Goal: Task Accomplishment & Management: Complete application form

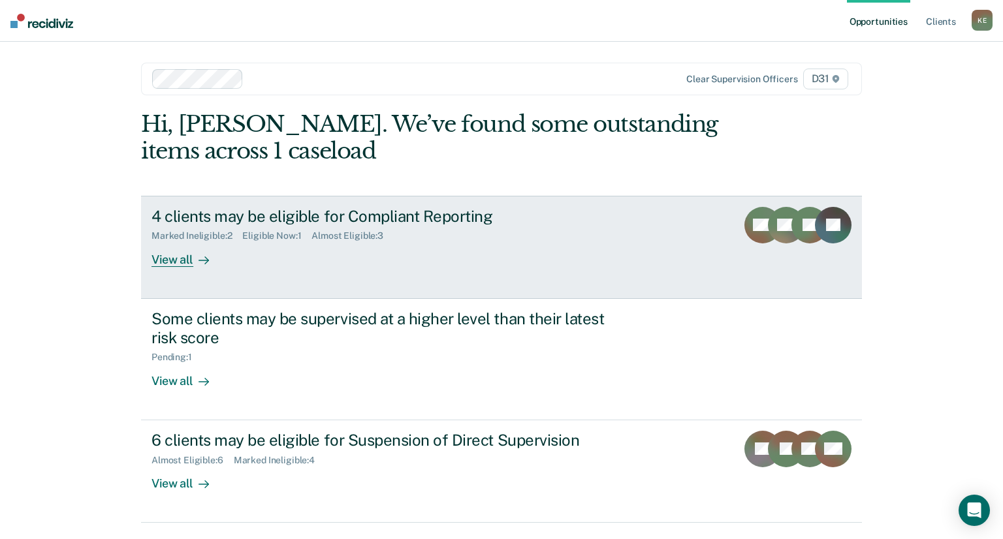
click at [193, 266] on link "4 clients may be eligible for Compliant Reporting Marked Ineligible : 2 Eligibl…" at bounding box center [501, 247] width 721 height 103
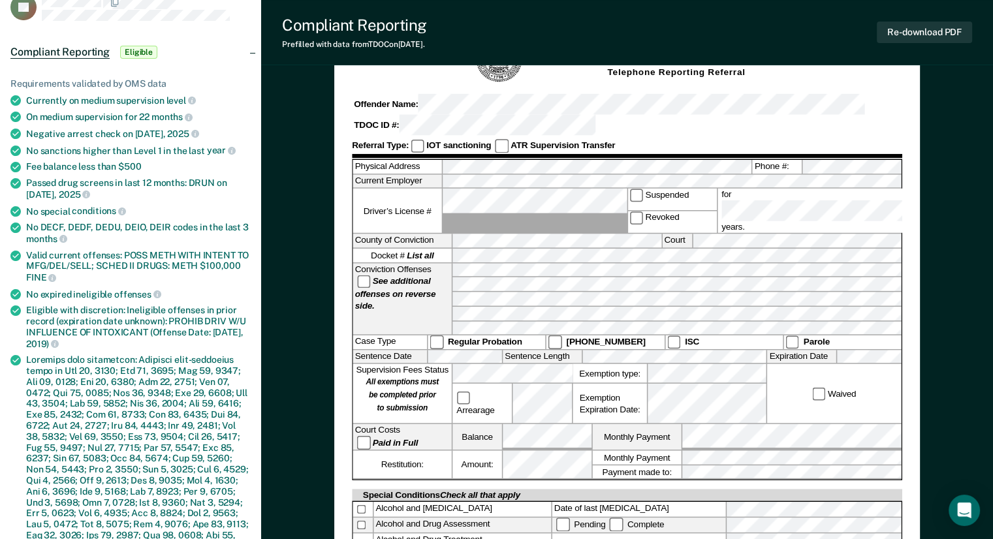
scroll to position [196, 0]
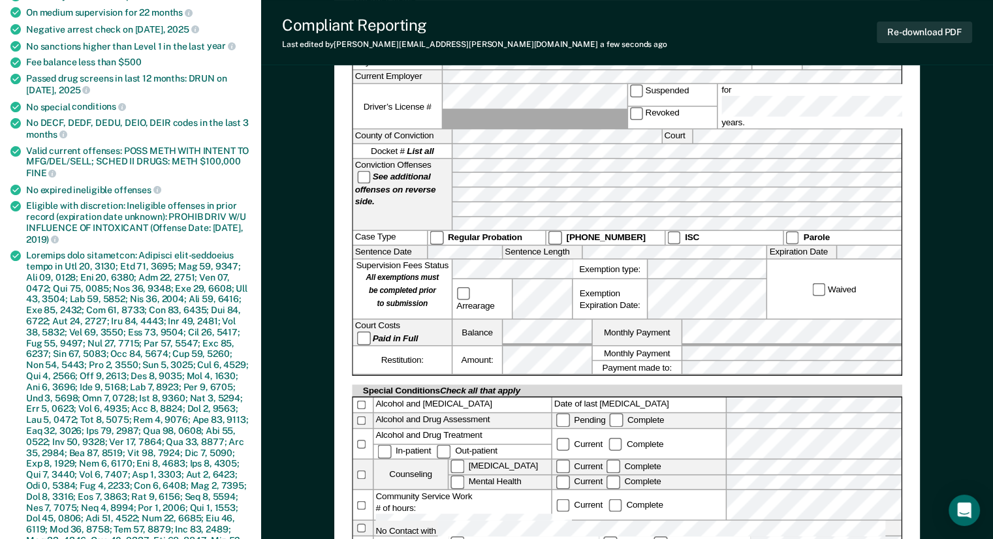
click at [447, 260] on div "Supervision Fees Status All exemptions must be completed prior to submission Ar…" at bounding box center [627, 290] width 549 height 60
click at [470, 280] on div "Arrearage" at bounding box center [513, 299] width 120 height 39
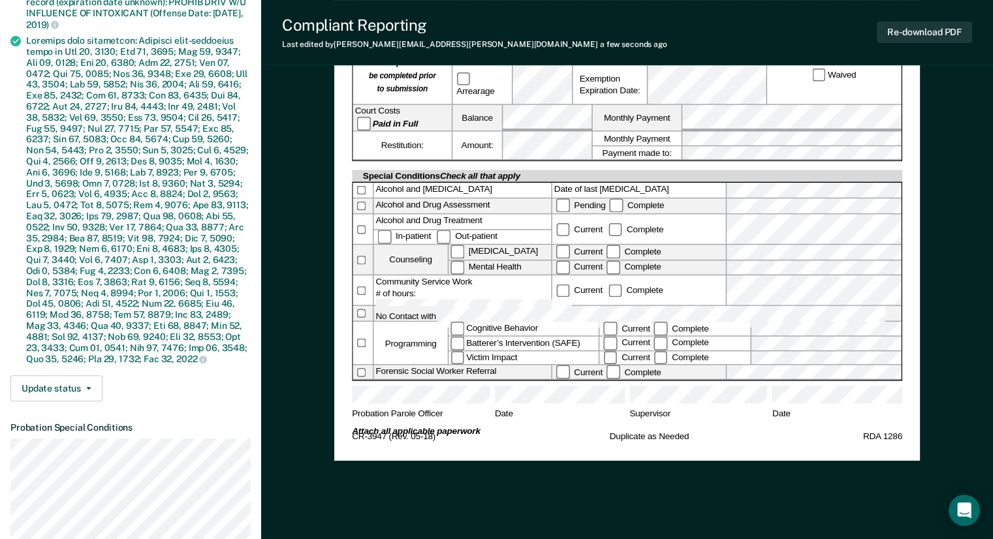
scroll to position [327, 0]
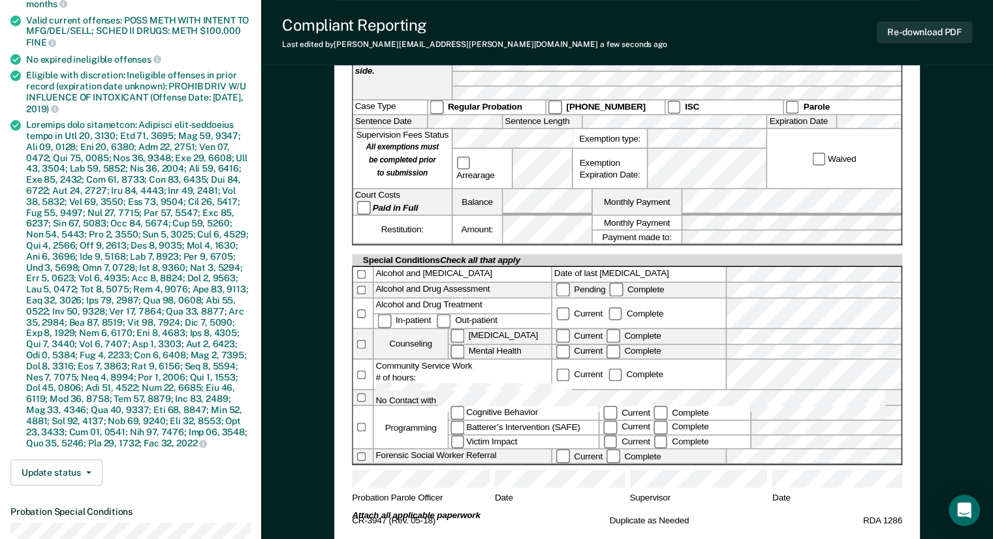
click at [676, 479] on div "[US_STATE] DEPARTMENT OF CORRECTION COMMUNITY SUPERVISION Telephone Reporting R…" at bounding box center [627, 164] width 551 height 728
click at [927, 35] on button "Re-download PDF" at bounding box center [924, 33] width 95 height 22
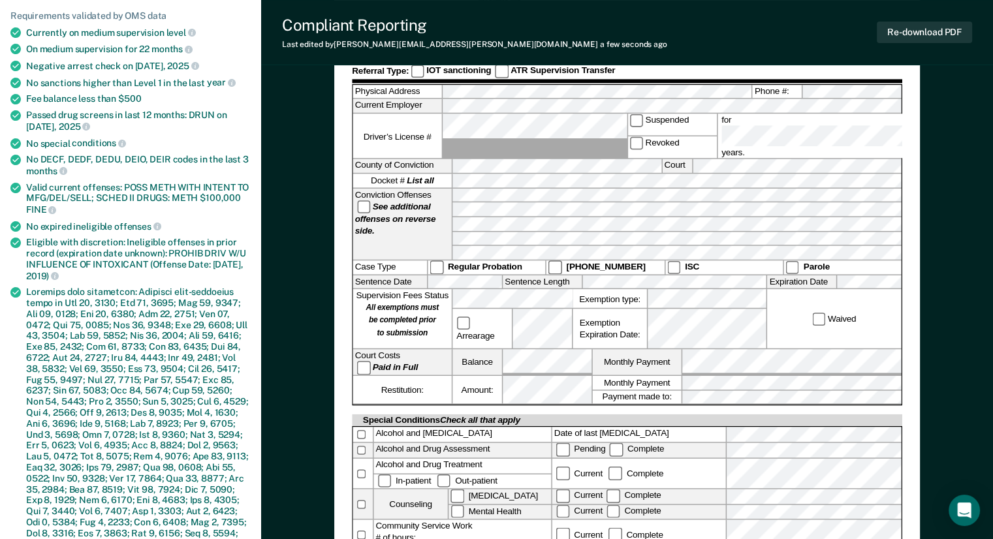
scroll to position [0, 0]
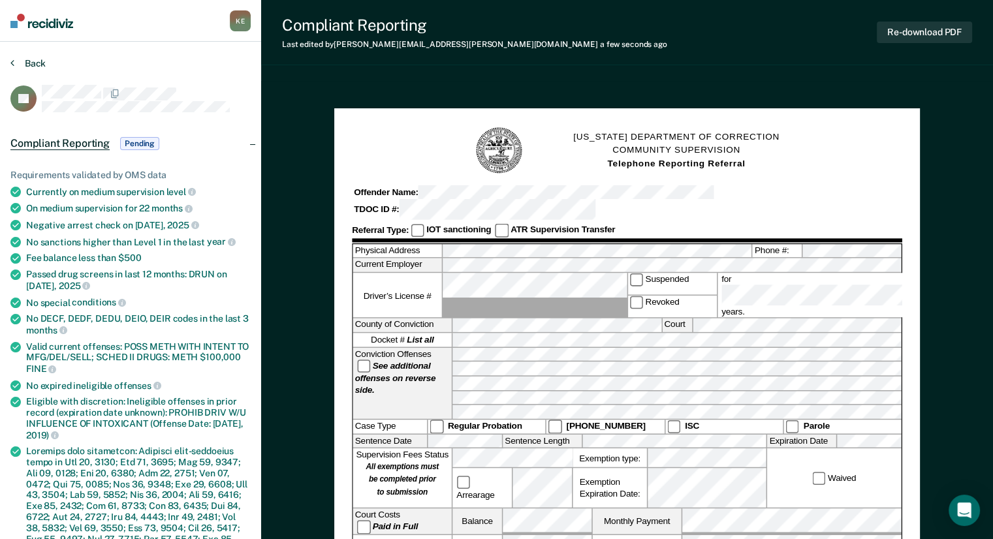
click at [13, 60] on icon at bounding box center [12, 62] width 4 height 10
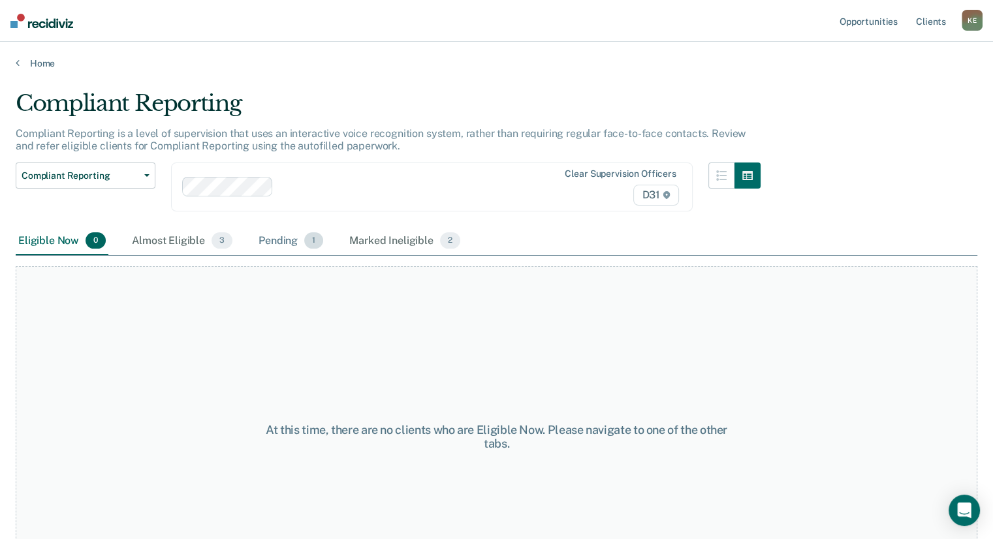
click at [291, 237] on div "Pending 1" at bounding box center [291, 241] width 70 height 29
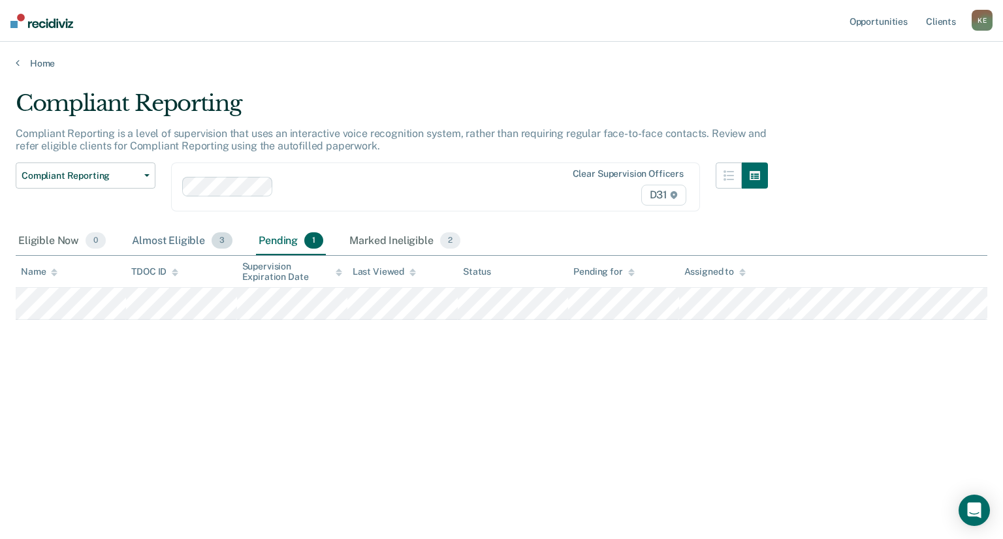
drag, startPoint x: 157, startPoint y: 233, endPoint x: 165, endPoint y: 230, distance: 9.1
click at [157, 231] on div "Almost Eligible 3" at bounding box center [182, 241] width 106 height 29
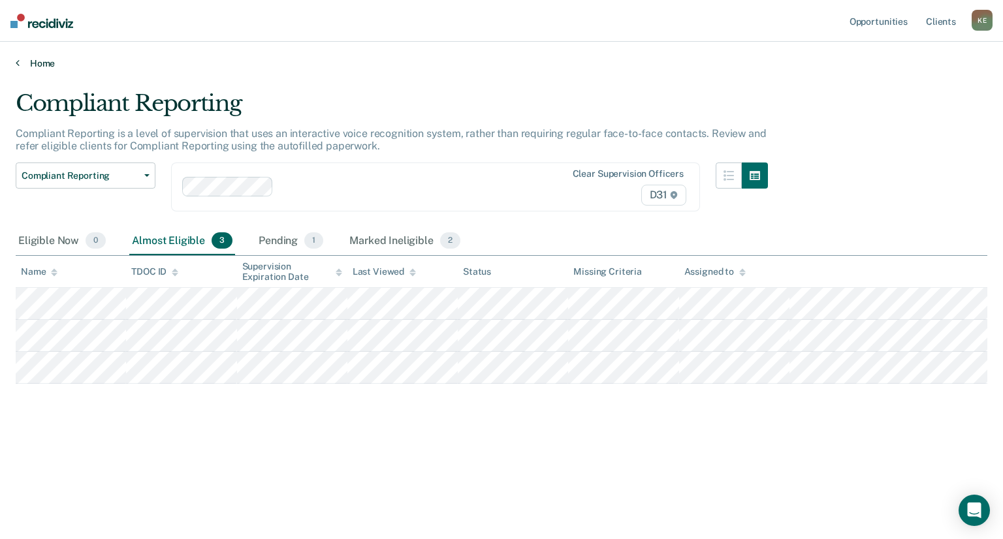
click at [36, 62] on link "Home" at bounding box center [502, 63] width 972 height 12
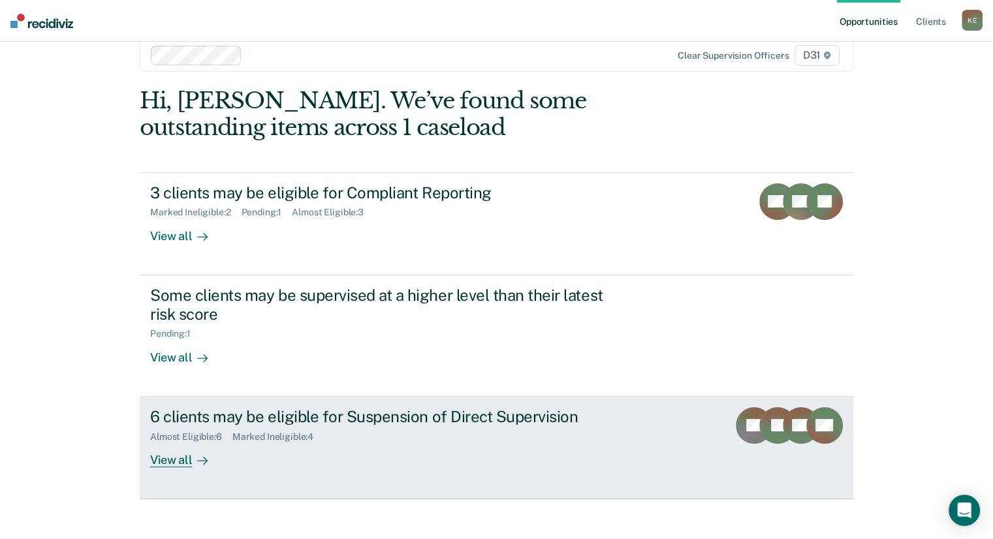
scroll to position [35, 0]
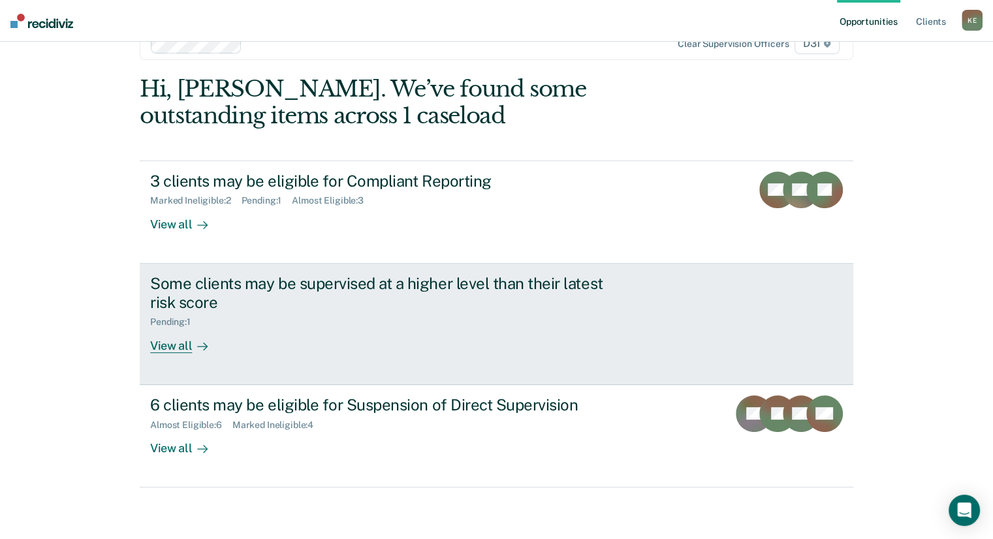
click at [192, 348] on div at bounding box center [200, 345] width 16 height 15
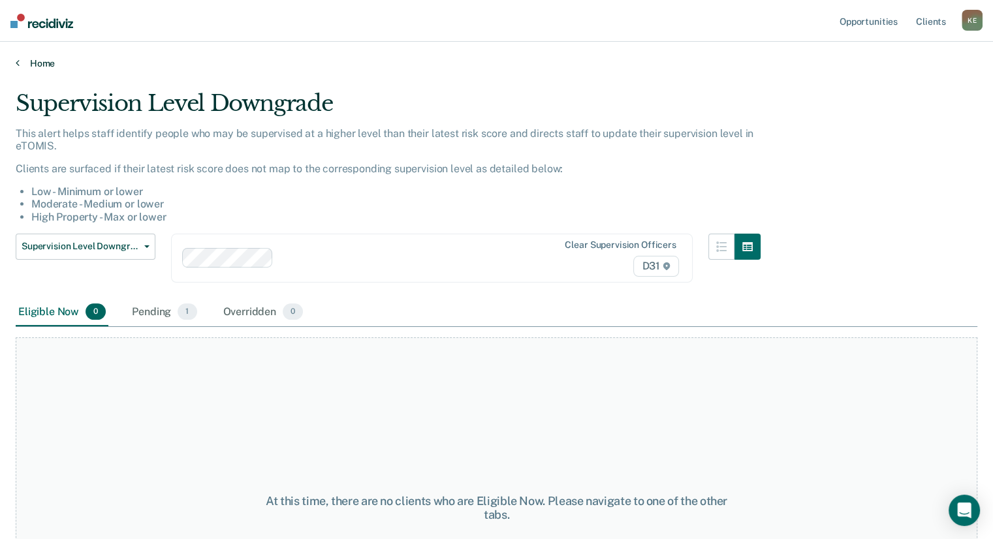
click at [26, 63] on link "Home" at bounding box center [497, 63] width 962 height 12
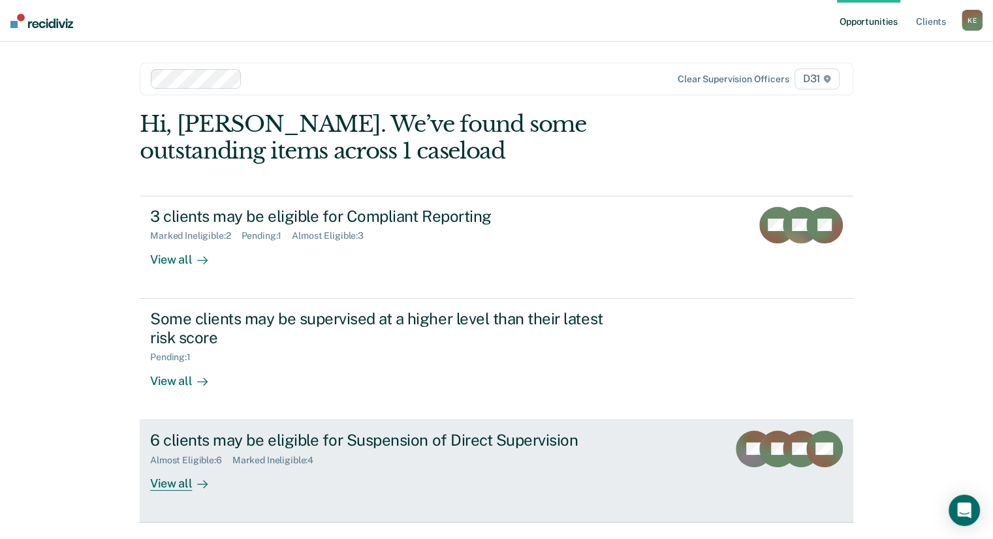
click at [176, 484] on div "View all" at bounding box center [186, 478] width 73 height 25
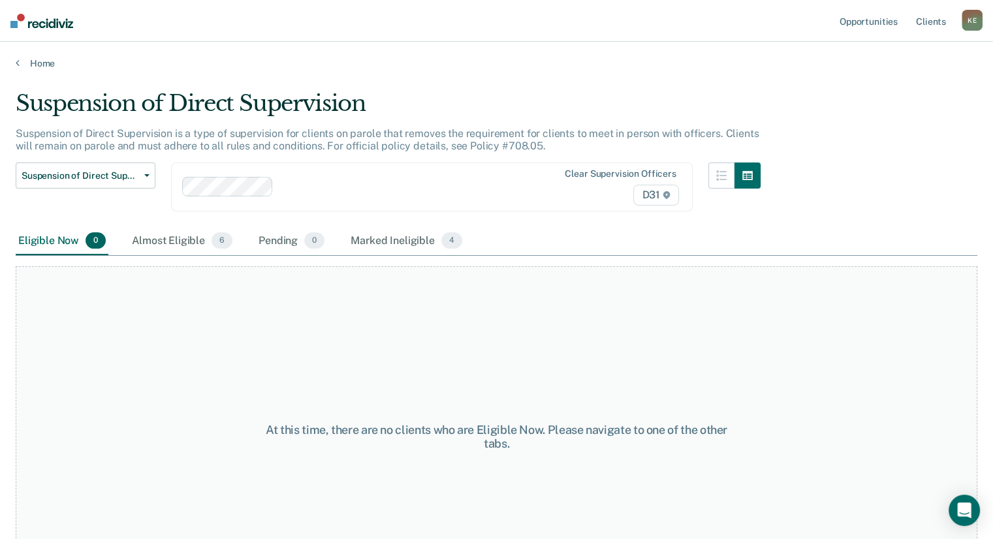
click at [14, 63] on div "Home" at bounding box center [496, 55] width 993 height 27
click at [22, 60] on link "Home" at bounding box center [497, 63] width 962 height 12
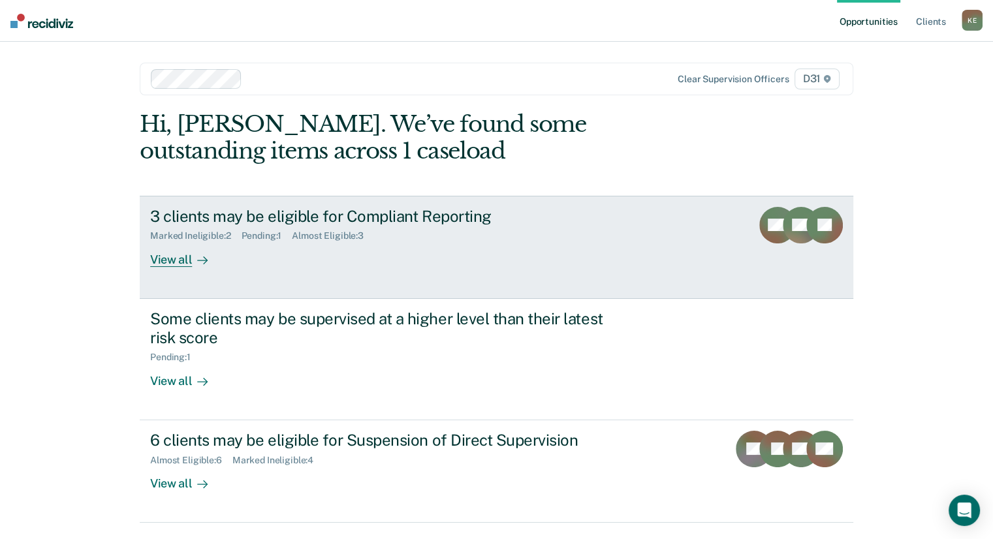
click at [183, 267] on link "3 clients may be eligible for Compliant Reporting Marked Ineligible : 2 Pending…" at bounding box center [497, 247] width 714 height 103
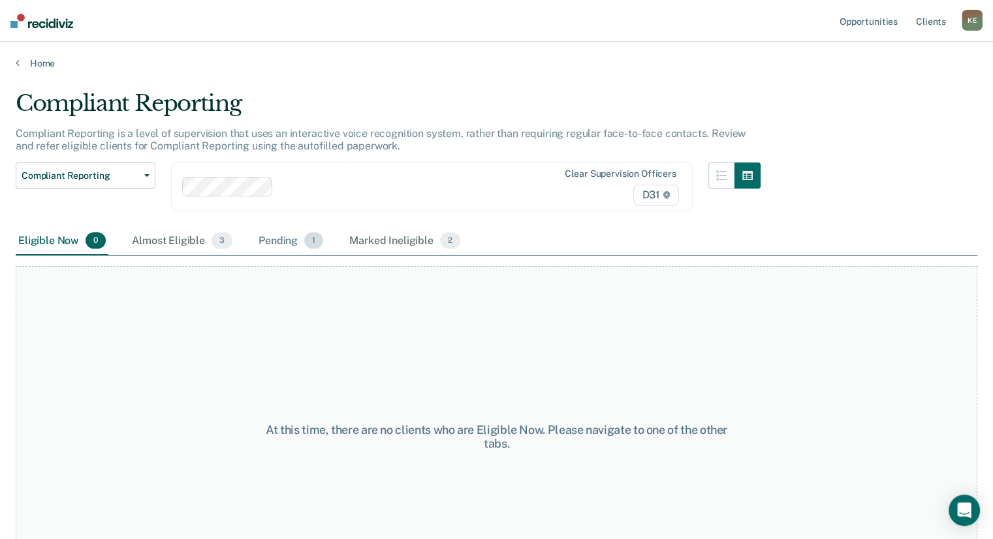
click at [271, 252] on div "Pending 1" at bounding box center [291, 241] width 70 height 29
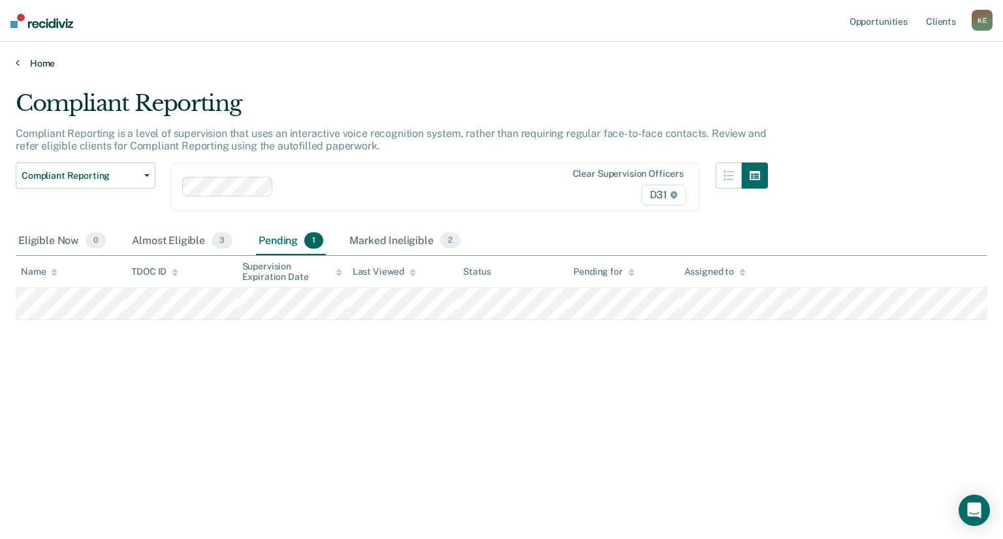
click at [20, 61] on link "Home" at bounding box center [502, 63] width 972 height 12
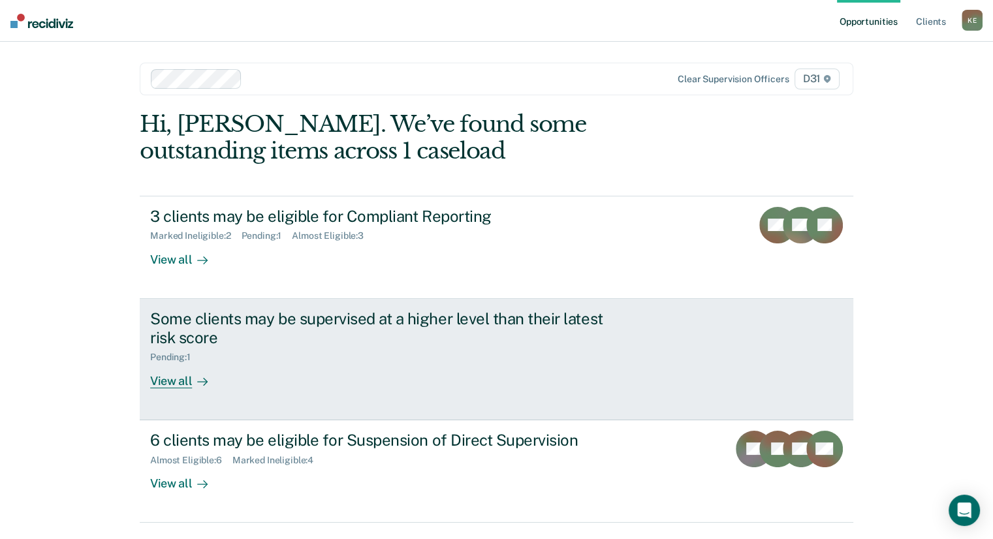
click at [176, 378] on div "View all" at bounding box center [186, 375] width 73 height 25
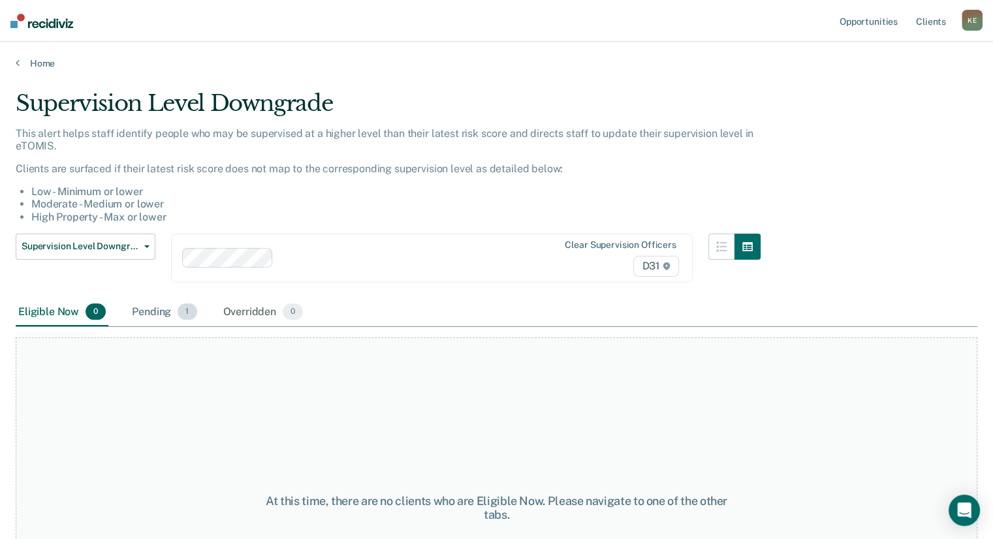
click at [152, 309] on div "Pending 1" at bounding box center [164, 312] width 70 height 29
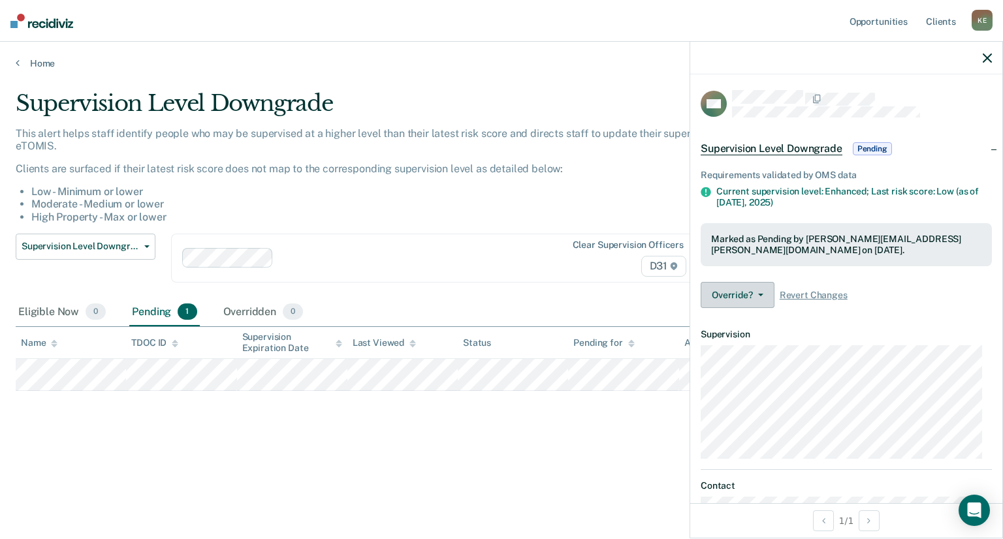
click at [767, 295] on button "Override?" at bounding box center [738, 295] width 74 height 26
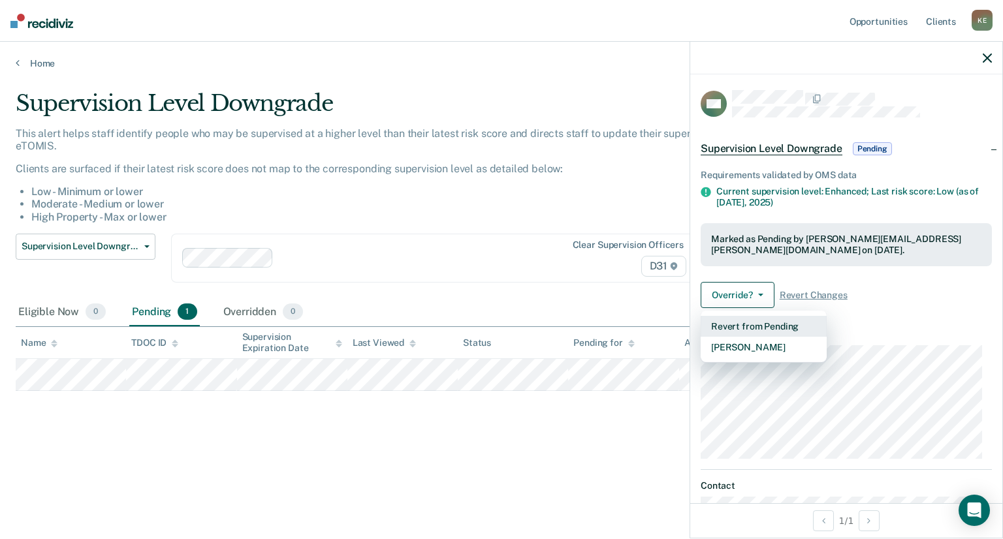
click at [767, 327] on button "Revert from Pending" at bounding box center [764, 326] width 126 height 21
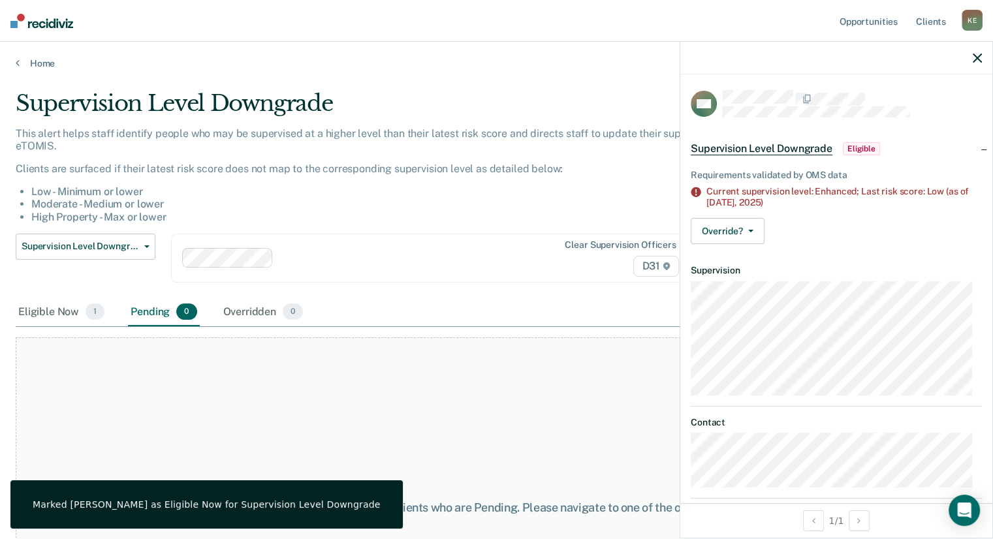
click at [973, 54] on icon "button" at bounding box center [977, 58] width 9 height 9
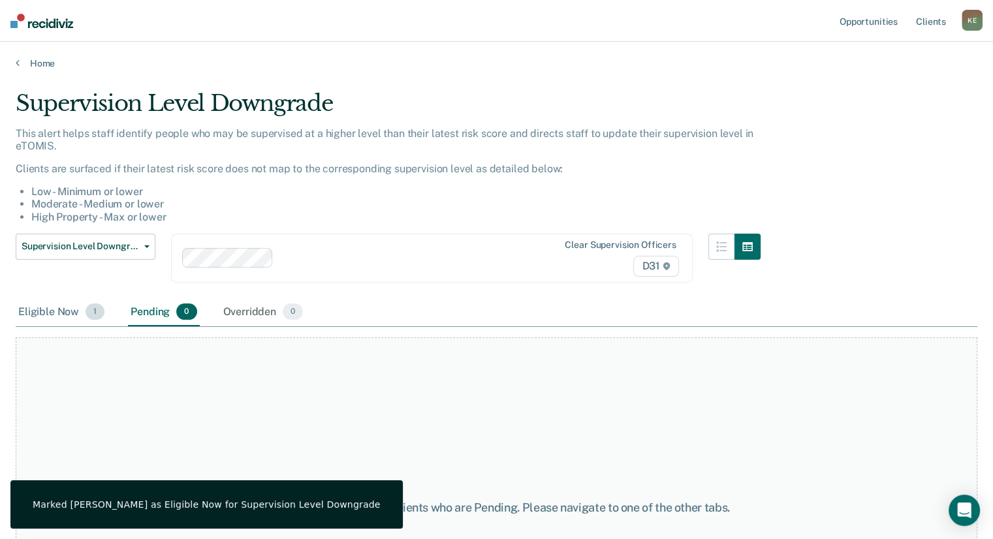
click at [91, 314] on span "1" at bounding box center [95, 312] width 19 height 17
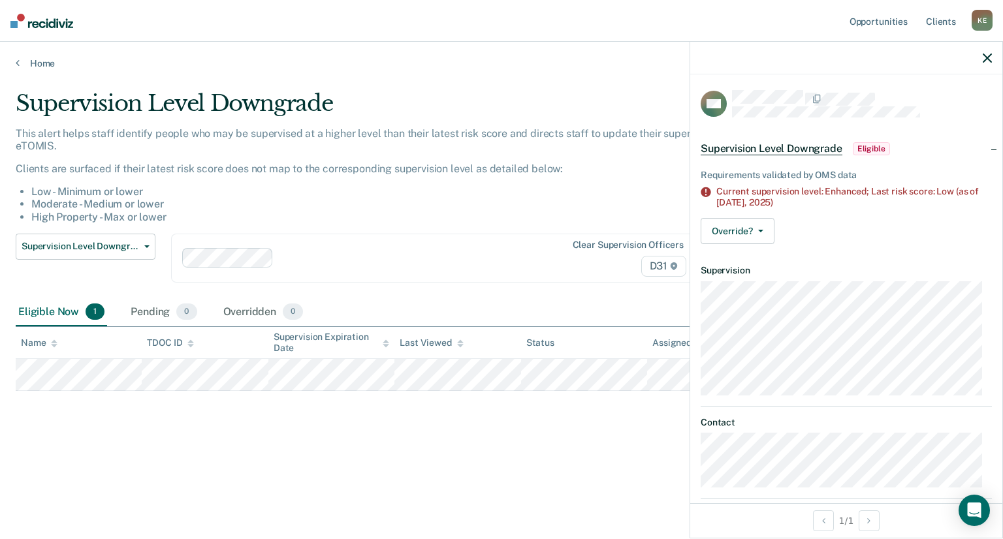
click at [989, 54] on icon "button" at bounding box center [987, 58] width 9 height 9
click at [752, 236] on button "Override?" at bounding box center [738, 231] width 74 height 26
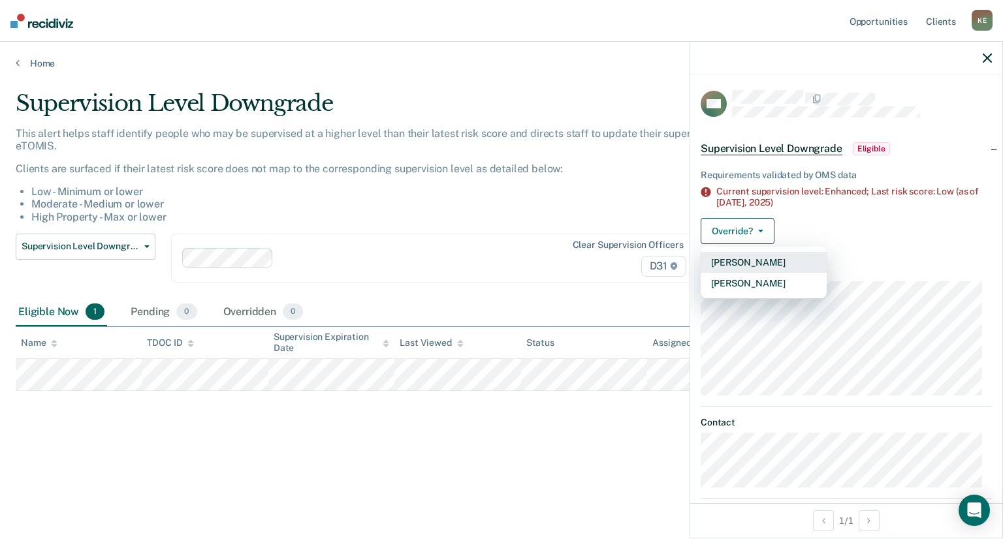
click at [758, 268] on button "[PERSON_NAME]" at bounding box center [764, 262] width 126 height 21
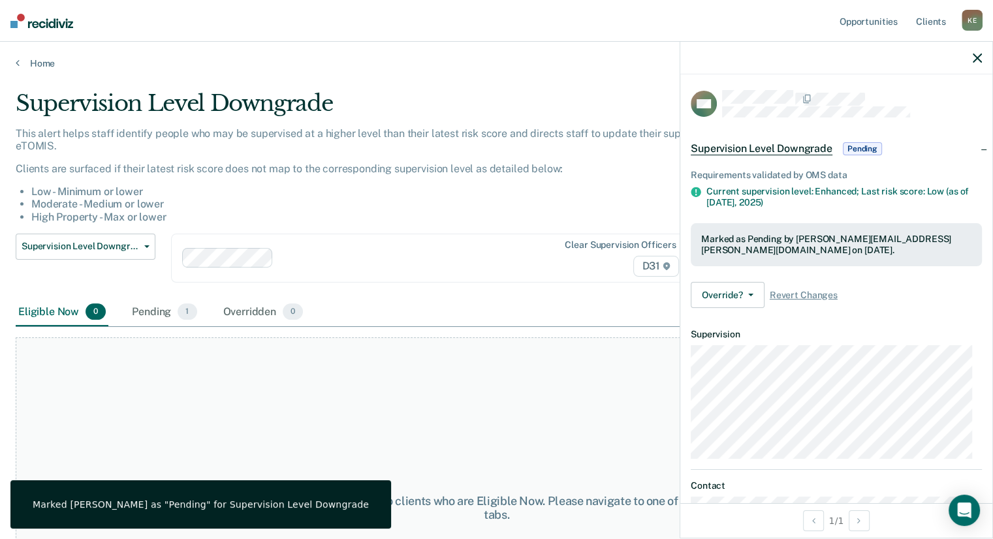
click at [977, 60] on icon "button" at bounding box center [977, 58] width 9 height 9
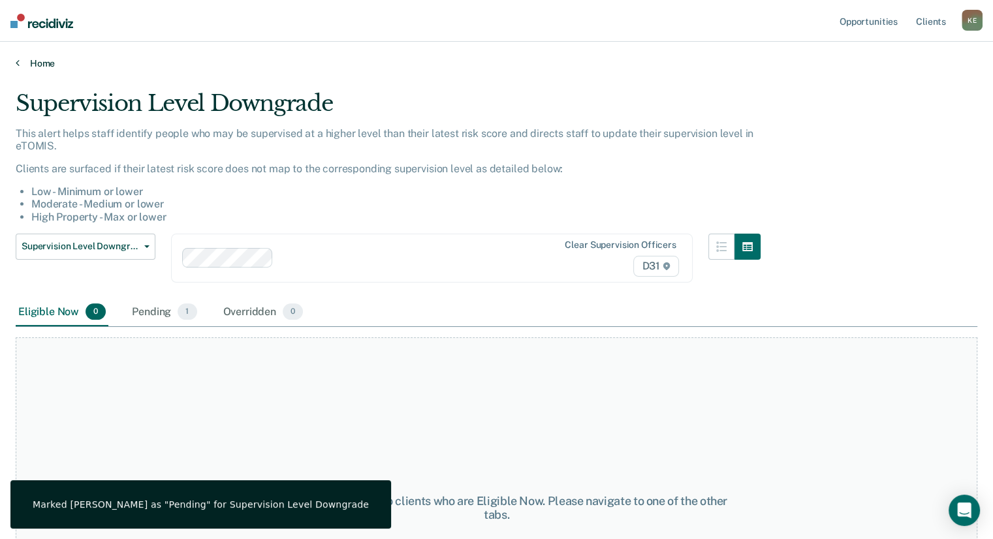
click at [20, 67] on link "Home" at bounding box center [497, 63] width 962 height 12
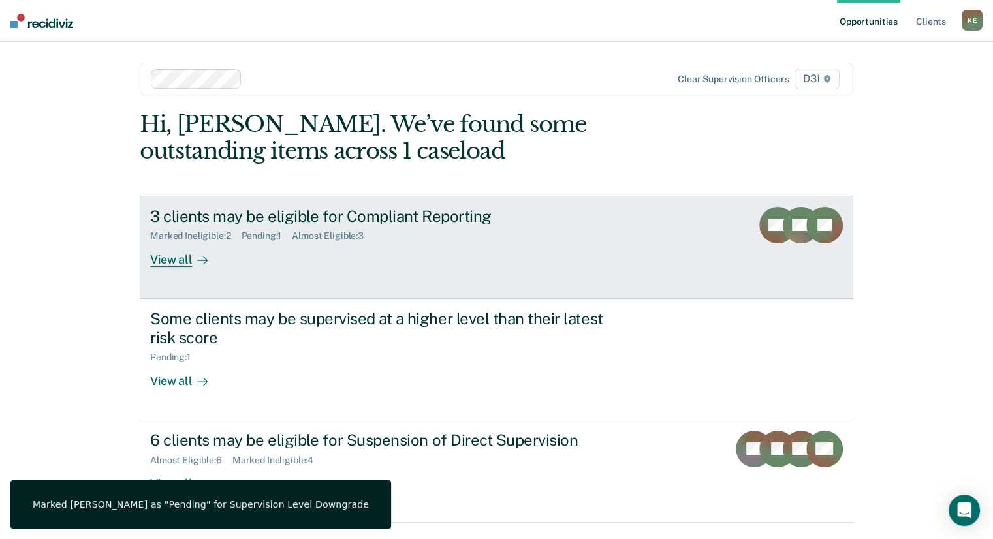
click at [180, 259] on div "View all" at bounding box center [186, 254] width 73 height 25
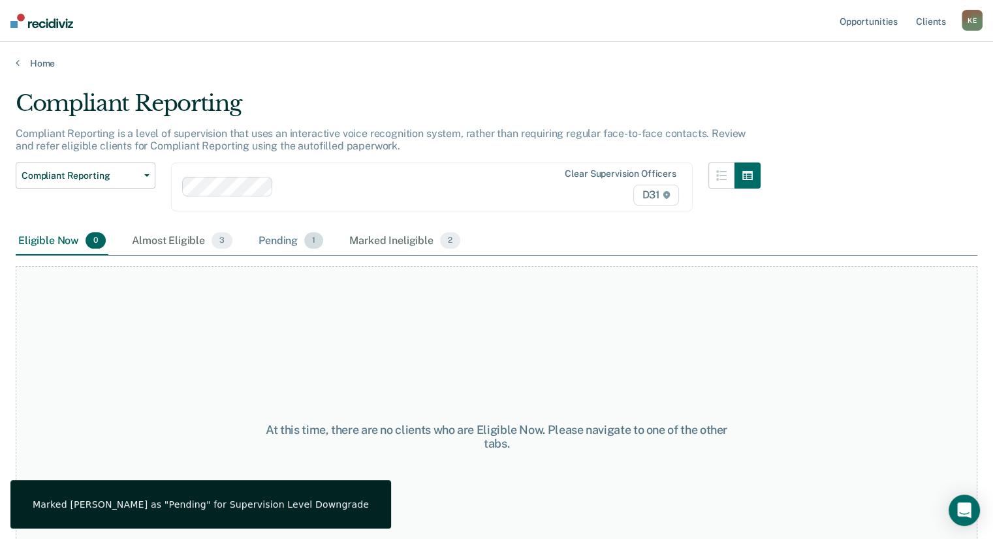
click at [298, 240] on div "Pending 1" at bounding box center [291, 241] width 70 height 29
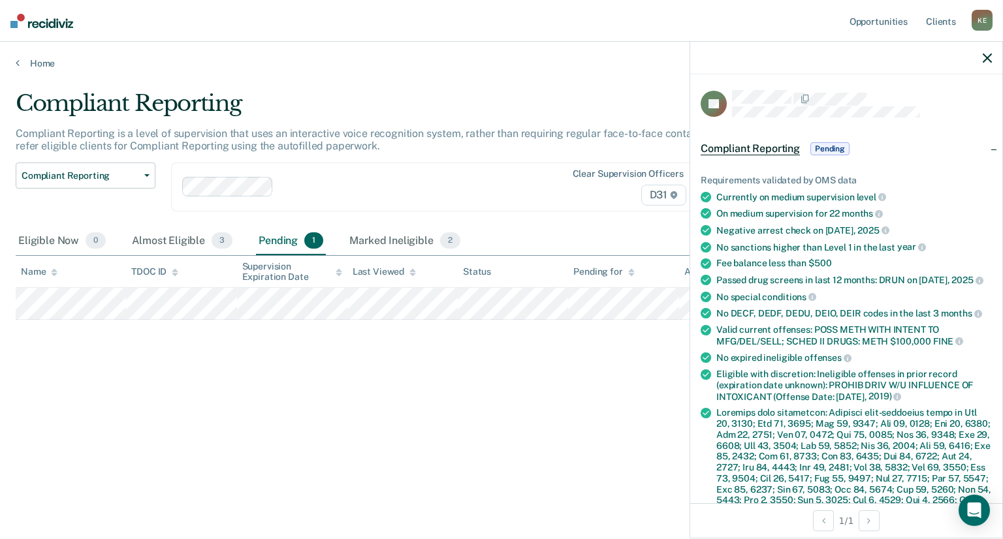
click at [833, 147] on span "Pending" at bounding box center [829, 148] width 39 height 13
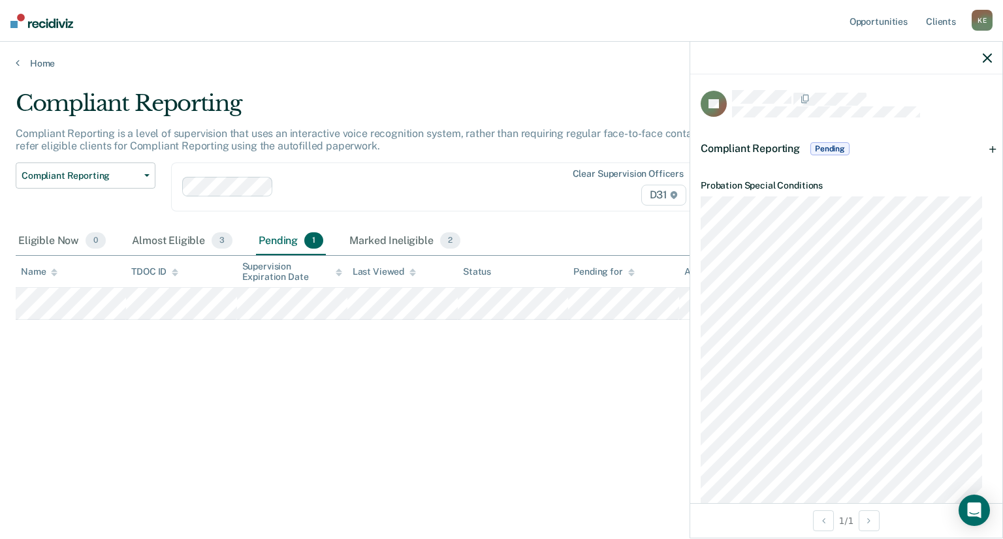
click at [985, 147] on div "Compliant Reporting Pending" at bounding box center [846, 149] width 312 height 42
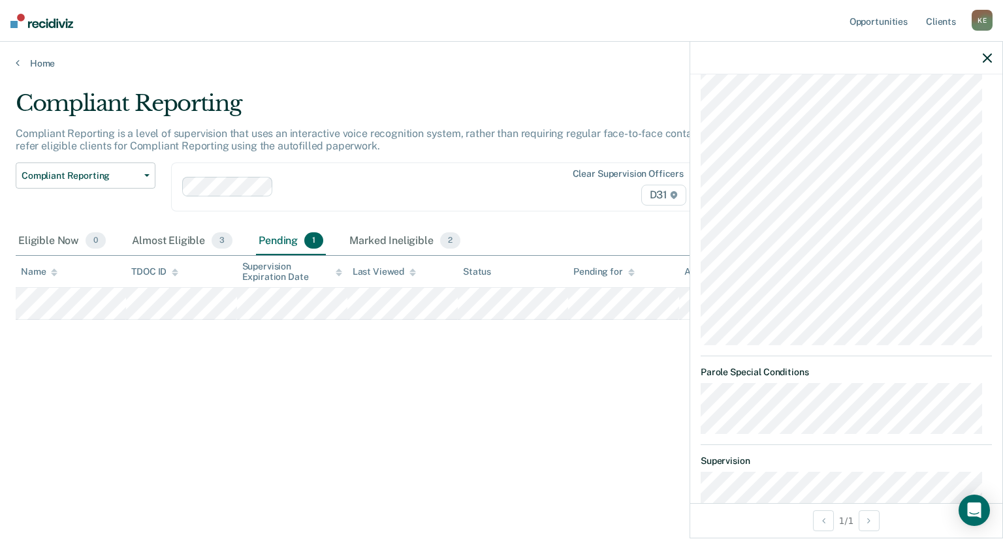
scroll to position [588, 0]
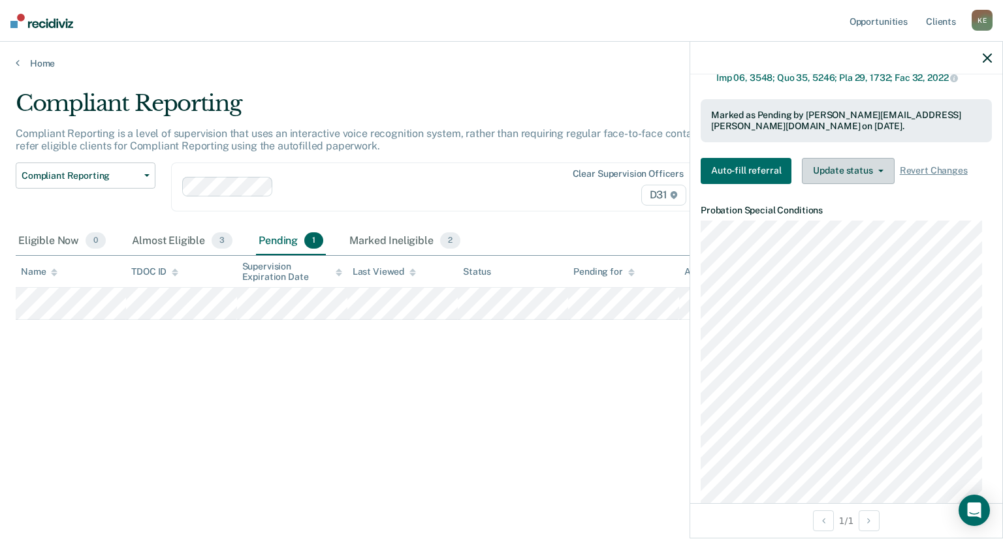
click at [867, 182] on button "Update status" at bounding box center [848, 171] width 92 height 26
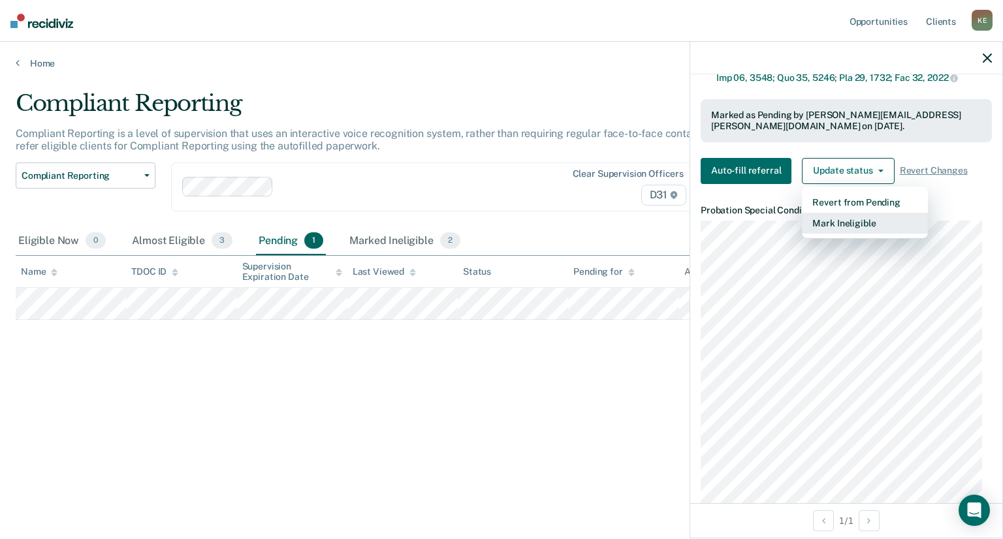
click at [856, 234] on button "Mark Ineligible" at bounding box center [865, 223] width 126 height 21
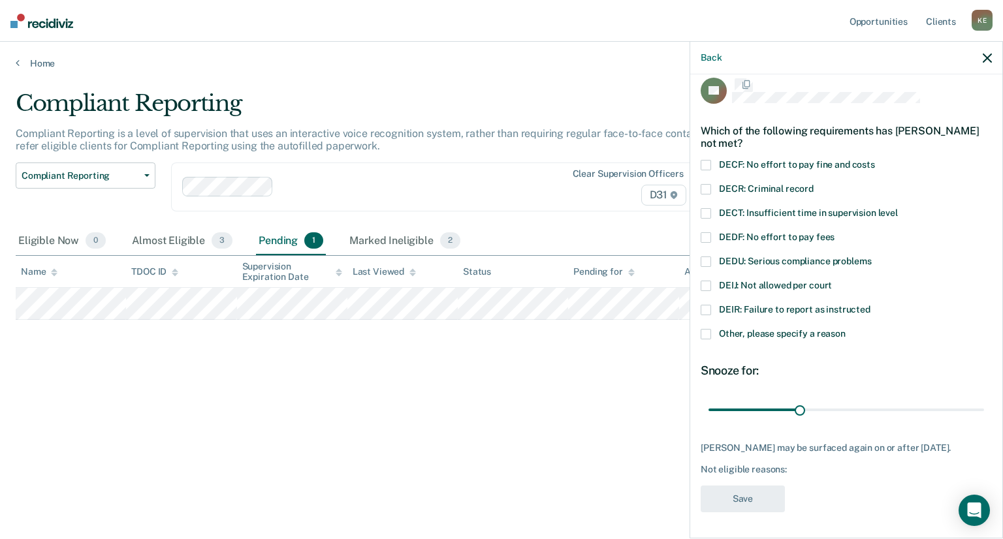
scroll to position [12, 0]
click at [706, 187] on span at bounding box center [706, 190] width 10 height 10
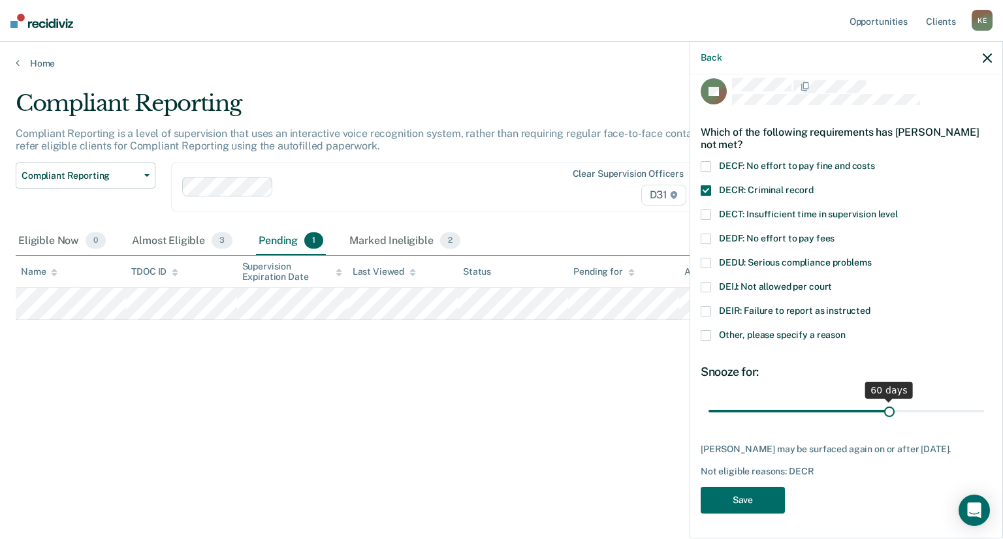
drag, startPoint x: 797, startPoint y: 414, endPoint x: 882, endPoint y: 415, distance: 85.6
type input "60"
click at [882, 415] on input "range" at bounding box center [847, 411] width 276 height 23
click at [707, 333] on span at bounding box center [706, 335] width 10 height 10
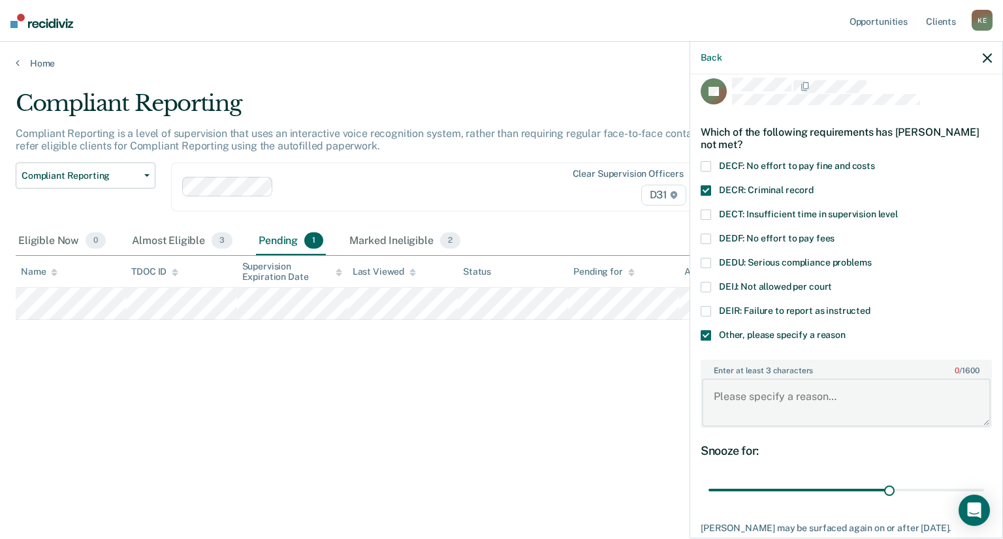
click at [812, 398] on textarea "Enter at least 3 characters 0 / 1600" at bounding box center [846, 403] width 289 height 48
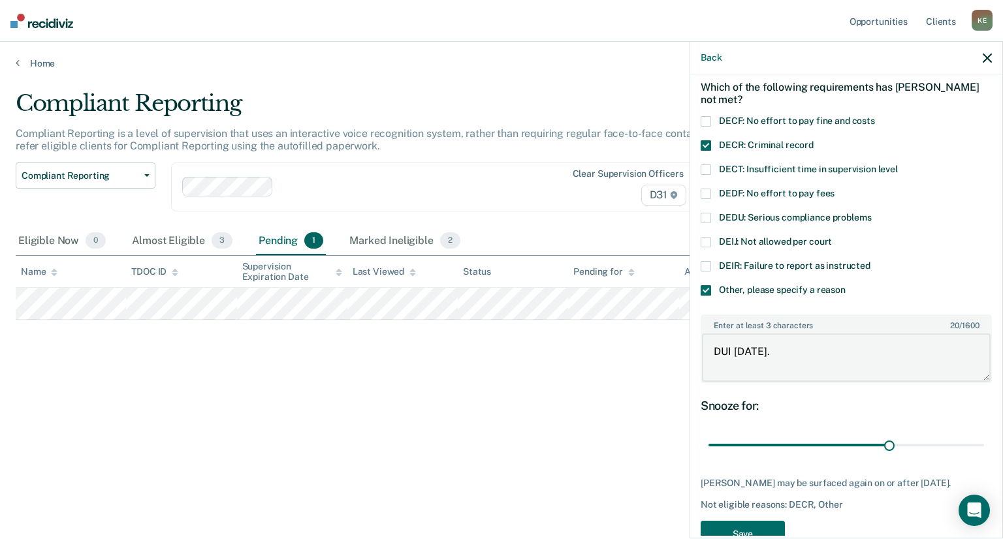
scroll to position [90, 0]
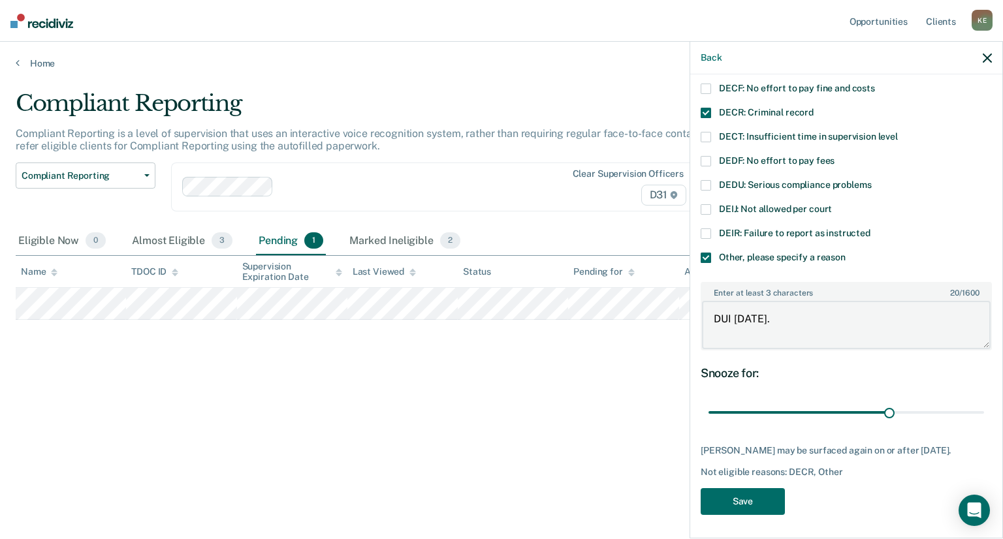
type textarea "DUI [DATE]."
click at [755, 504] on button "Save" at bounding box center [743, 501] width 84 height 27
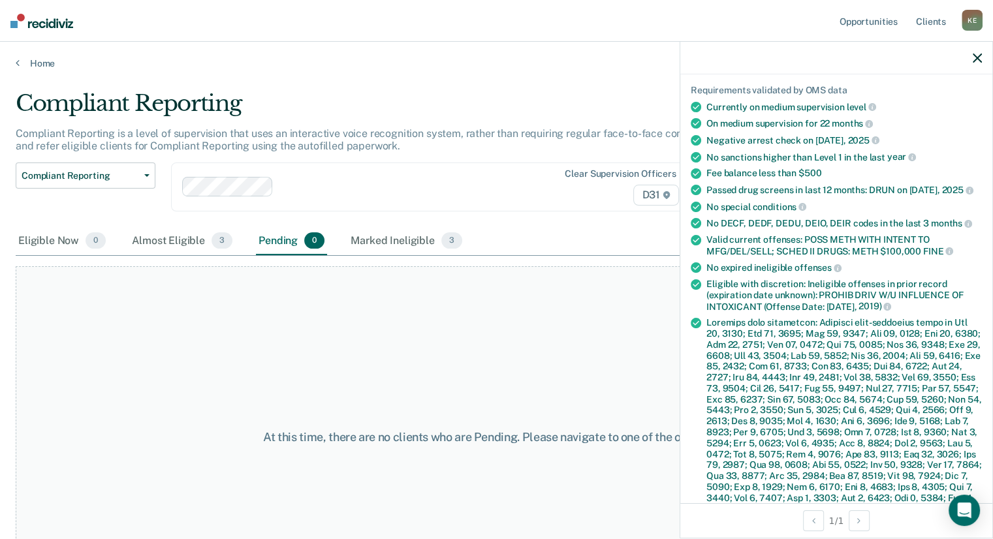
click at [975, 58] on icon "button" at bounding box center [977, 58] width 9 height 9
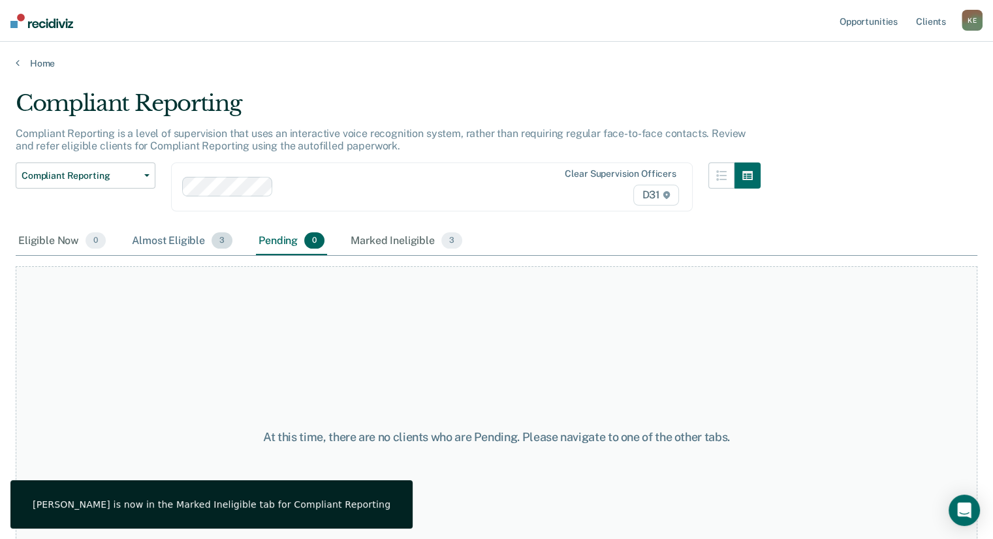
click at [178, 240] on div "Almost Eligible 3" at bounding box center [182, 241] width 106 height 29
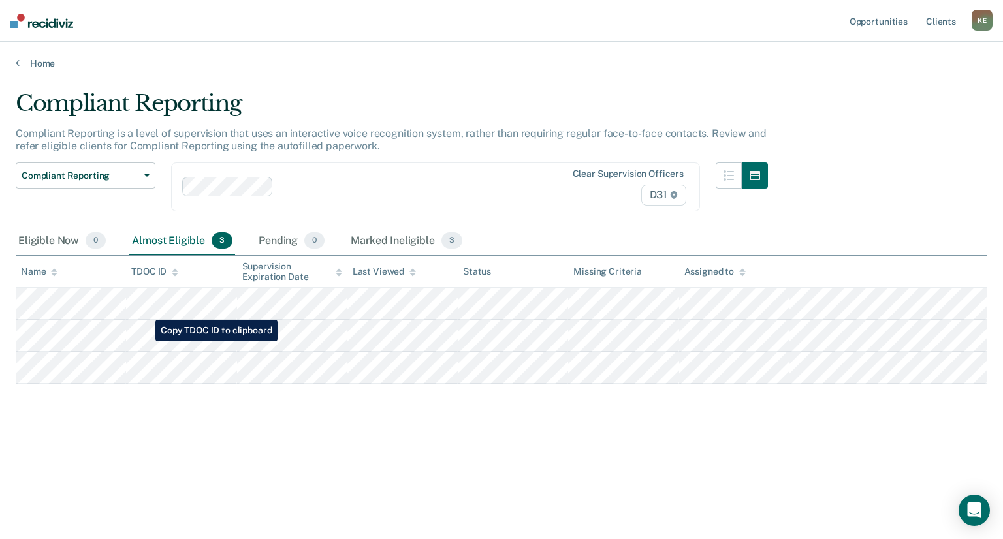
drag, startPoint x: 185, startPoint y: 390, endPoint x: 307, endPoint y: 497, distance: 162.4
click at [303, 494] on main "Compliant Reporting Compliant Reporting is a level of supervision that uses an …" at bounding box center [501, 302] width 1003 height 466
click at [363, 243] on div "Marked Ineligible 3" at bounding box center [406, 241] width 117 height 29
